Goal: Find specific page/section: Find specific page/section

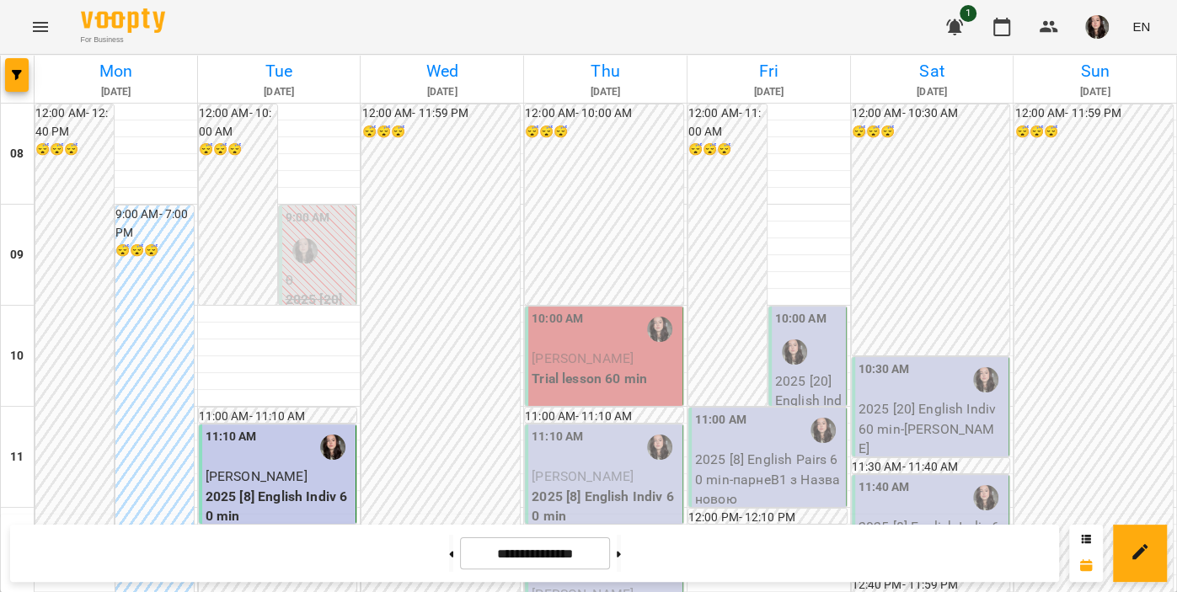
scroll to position [205, 0]
click at [617, 369] on p "Trial lesson 60 min" at bounding box center [605, 379] width 147 height 20
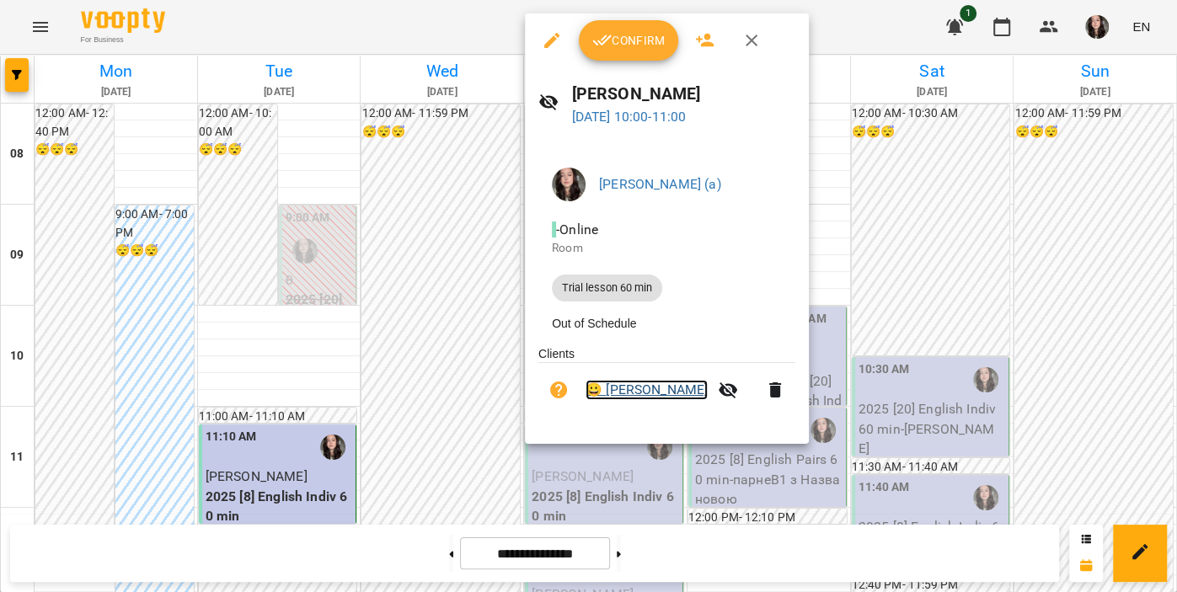
click at [667, 394] on link "😀 [PERSON_NAME]" at bounding box center [646, 390] width 122 height 20
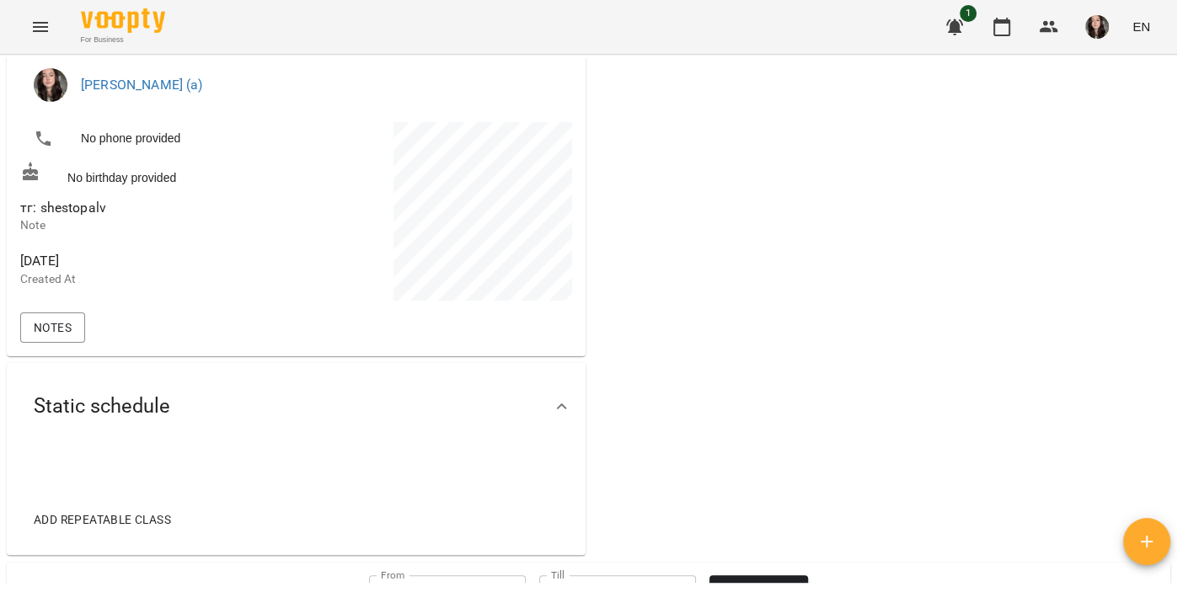
scroll to position [295, 0]
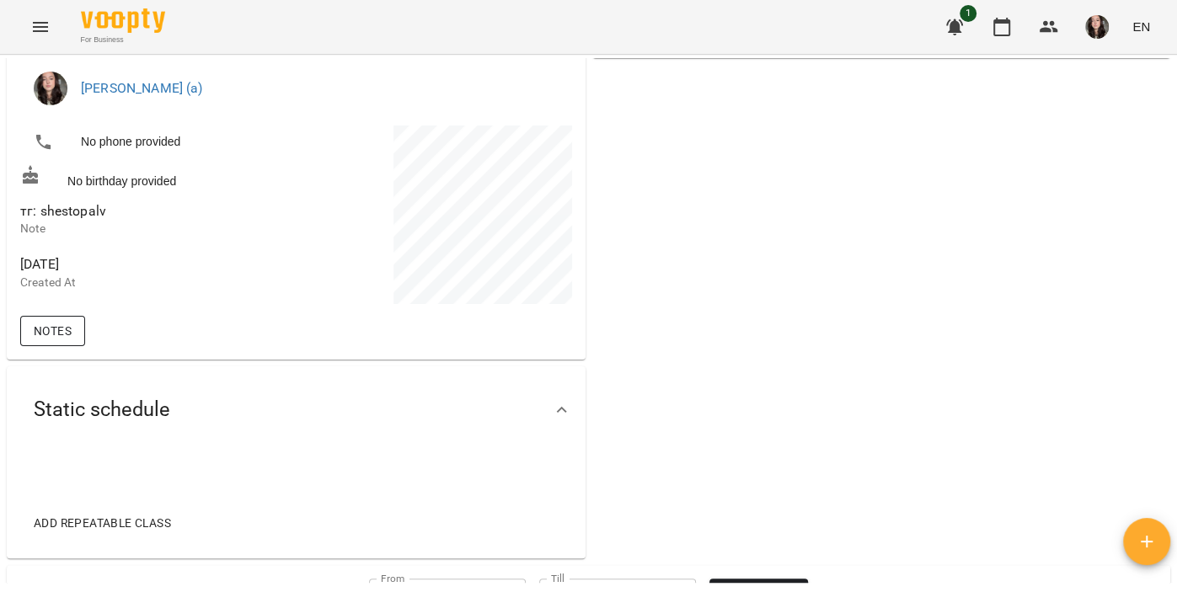
click at [46, 341] on span "Notes" at bounding box center [53, 331] width 38 height 20
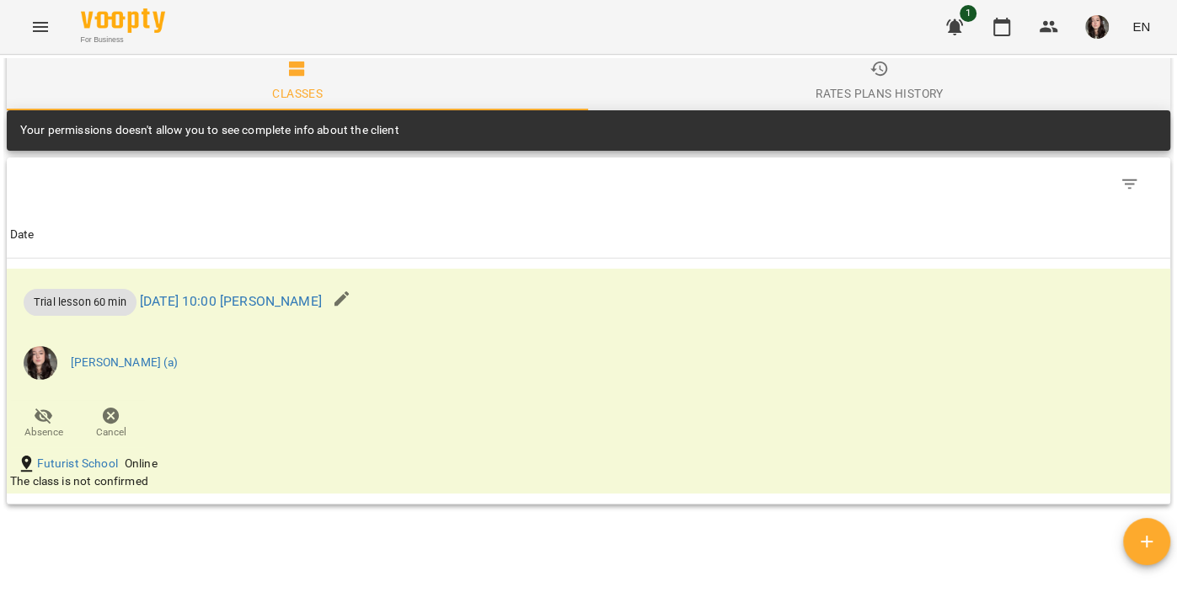
scroll to position [0, 0]
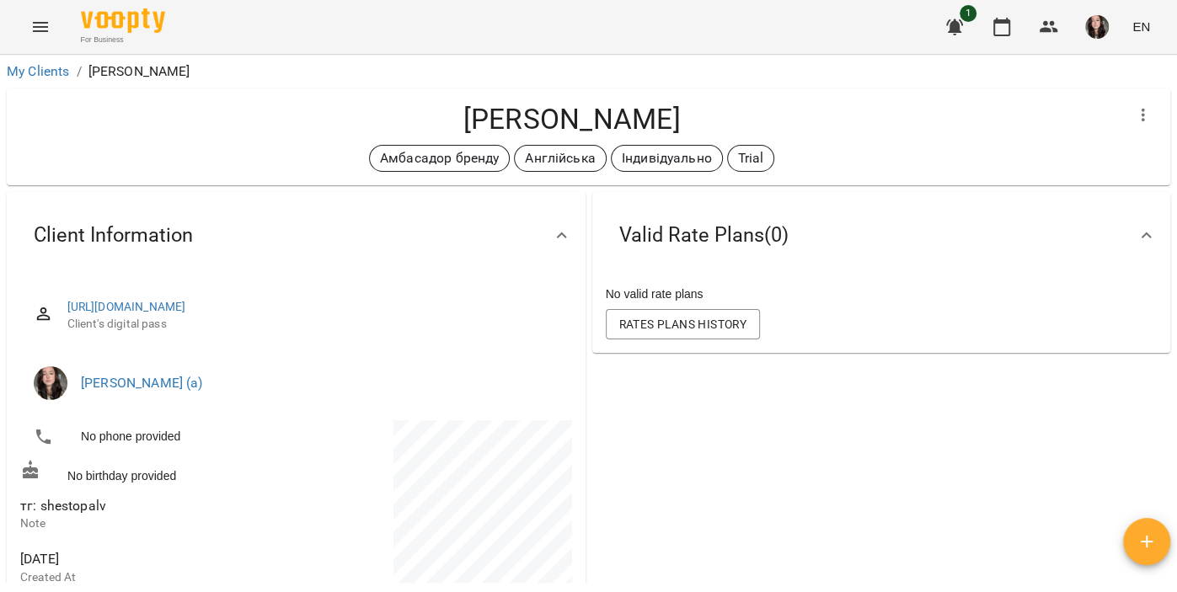
click at [464, 116] on h4 "[PERSON_NAME]" at bounding box center [571, 119] width 1103 height 35
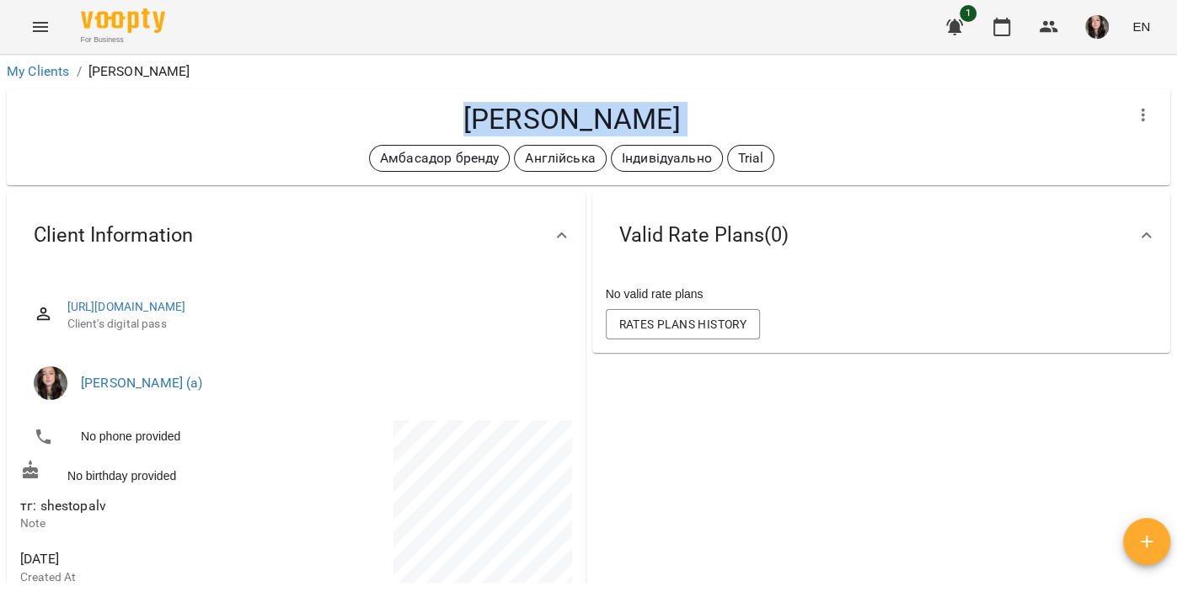
copy div "[PERSON_NAME] Амбасадор бренду Англійська Індивідуально Trial Valid Rate Plans …"
click at [1012, 41] on button "button" at bounding box center [1001, 27] width 40 height 40
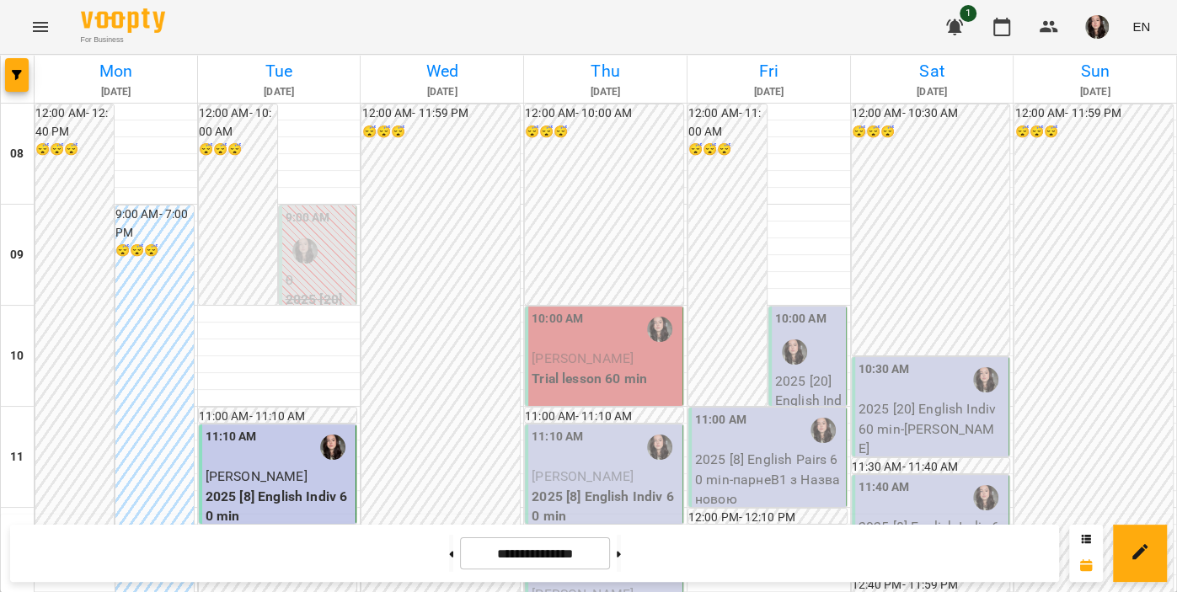
scroll to position [162, 0]
